Goal: Navigation & Orientation: Go to known website

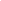
select select "FR"
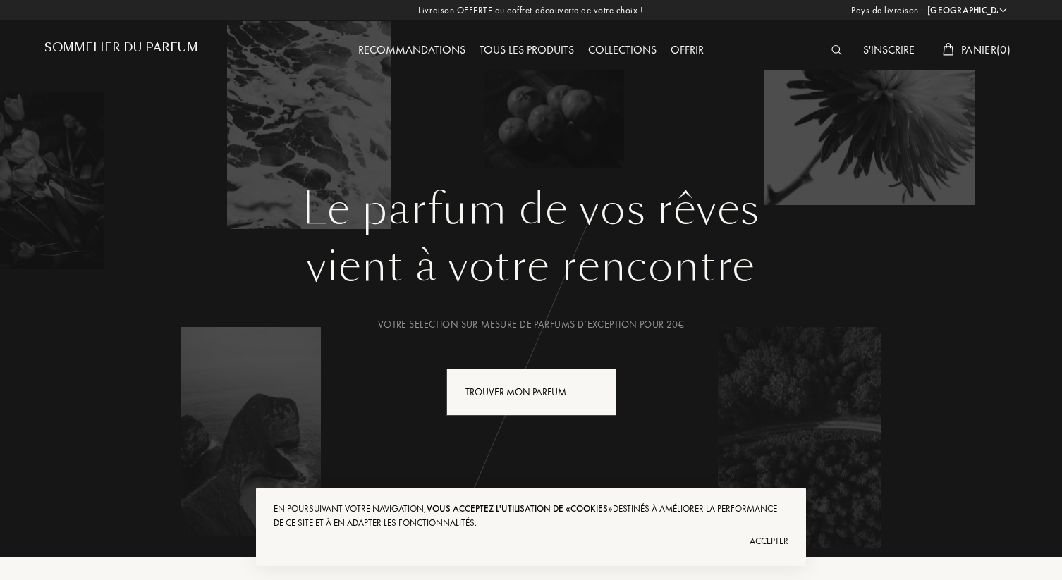
select select "FR"
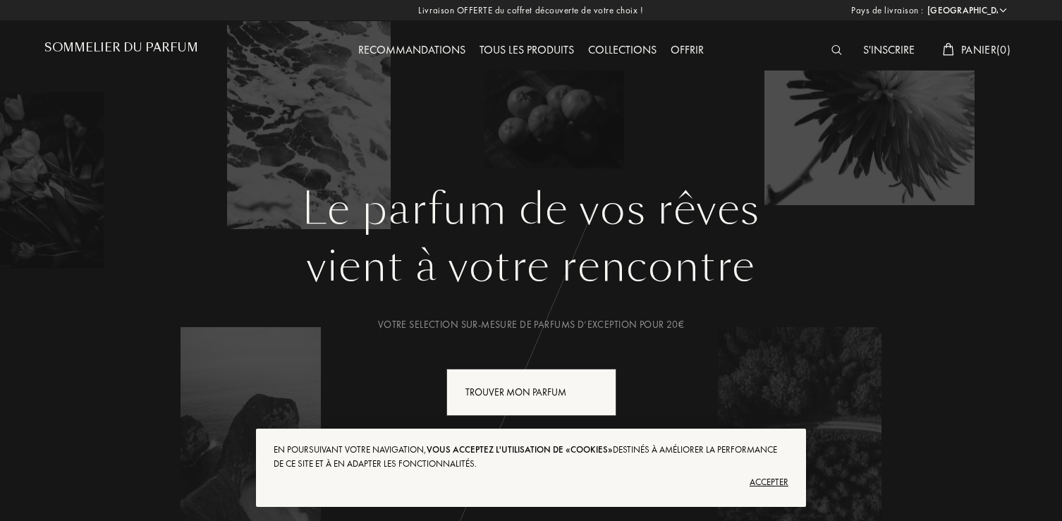
select select "FR"
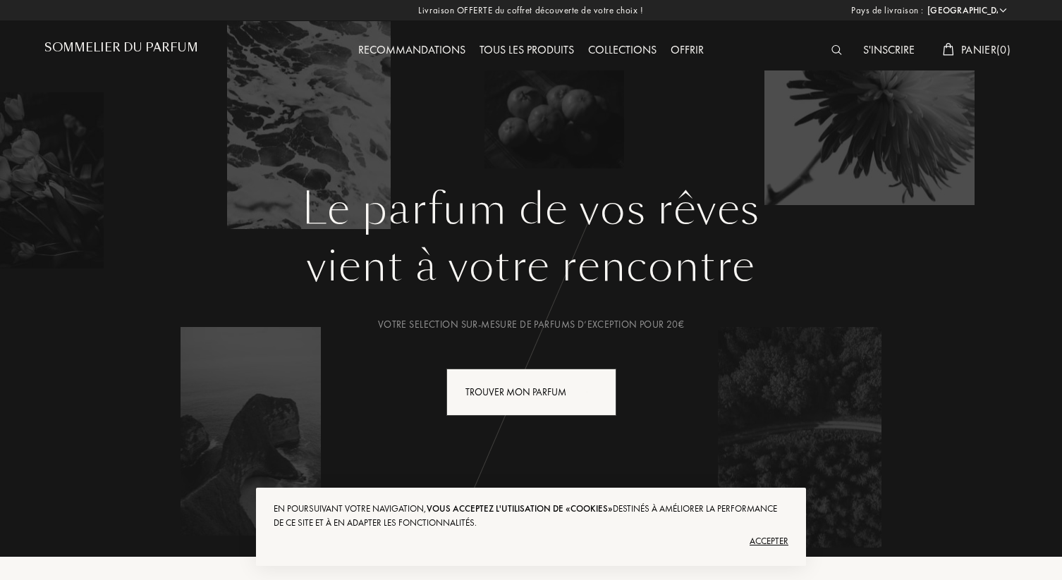
select select "FR"
